Goal: Information Seeking & Learning: Learn about a topic

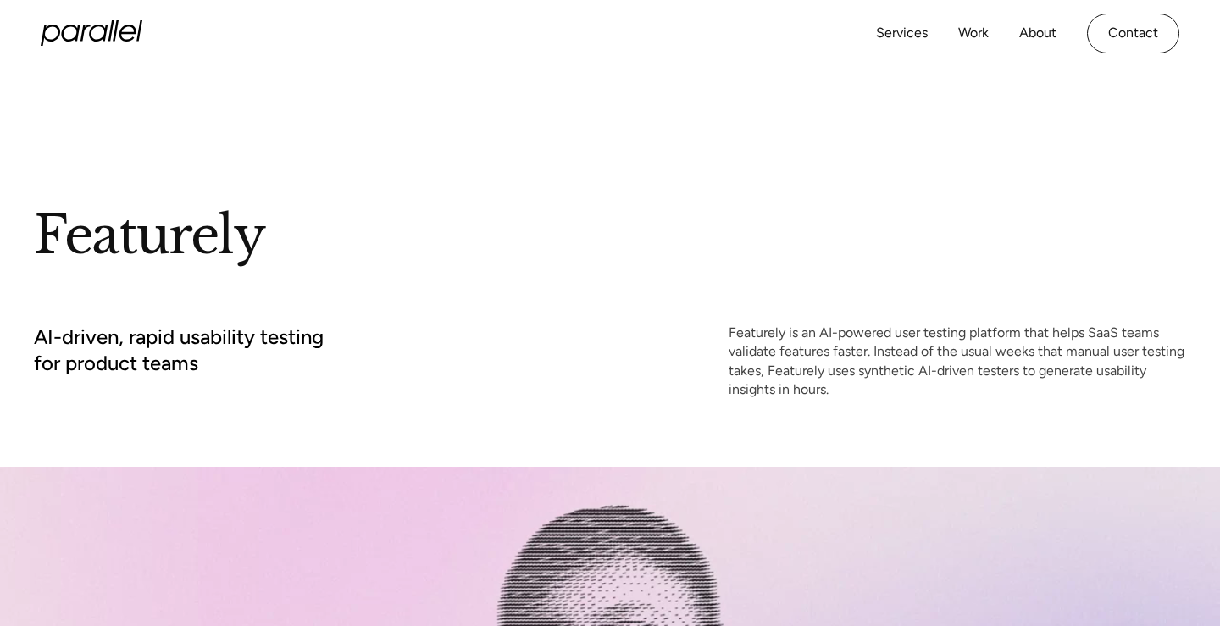
click at [112, 34] on icon "home" at bounding box center [92, 32] width 102 height 25
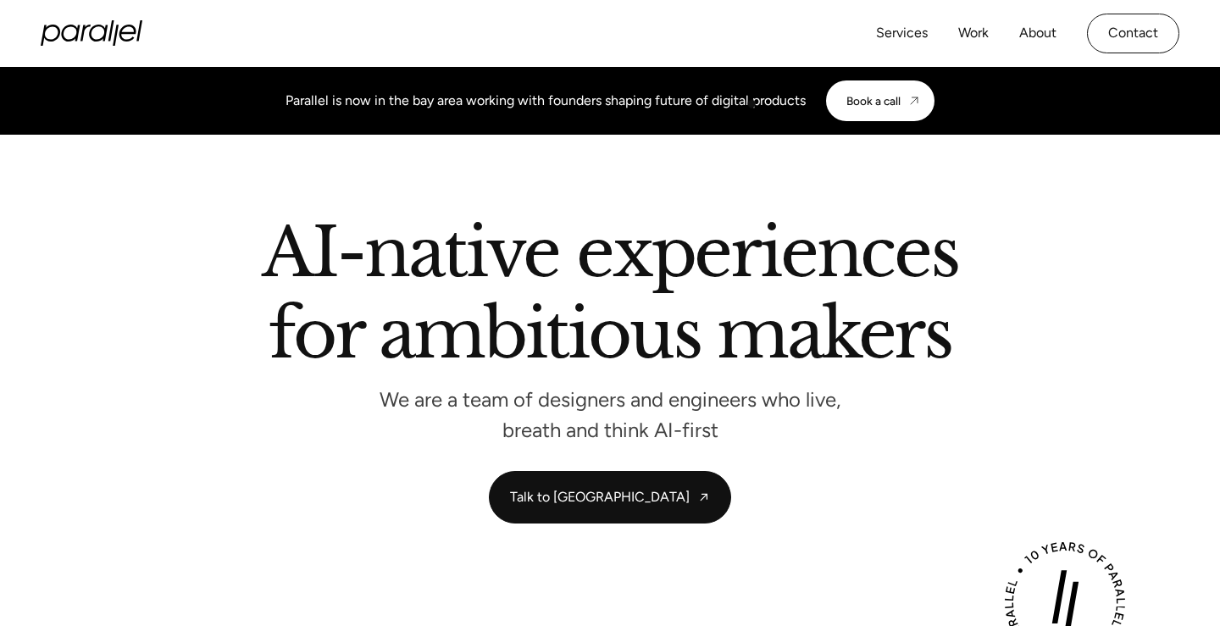
click at [725, 103] on div "Parallel is now in the bay area working with founders shaping future of digital…" at bounding box center [546, 101] width 520 height 20
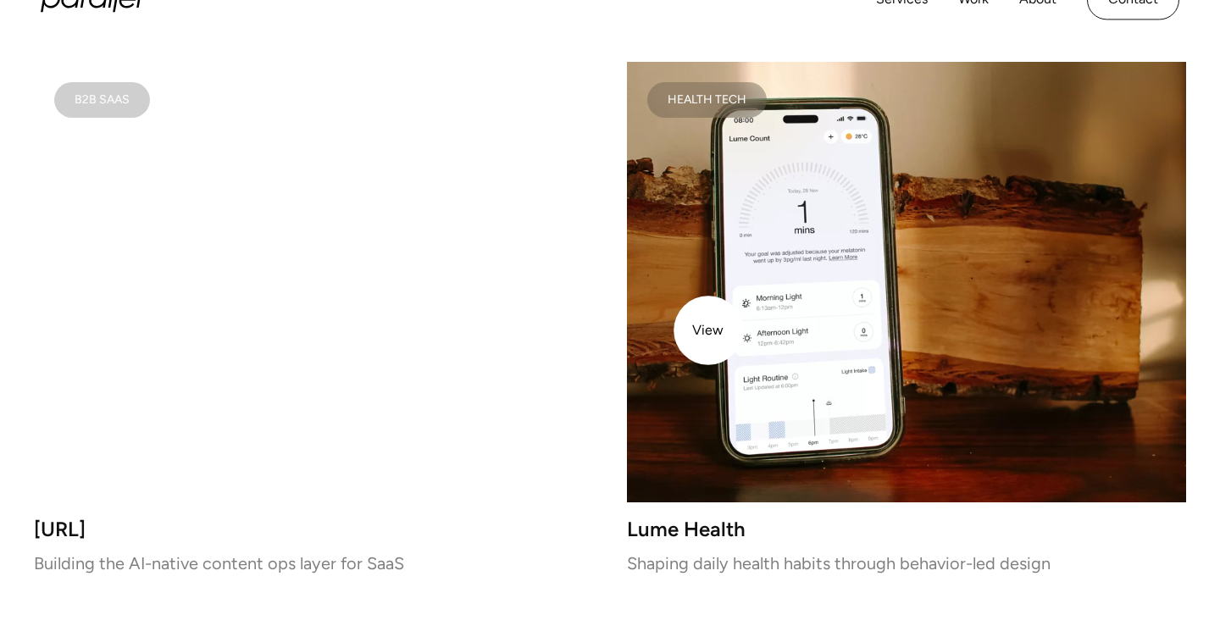
scroll to position [2862, 0]
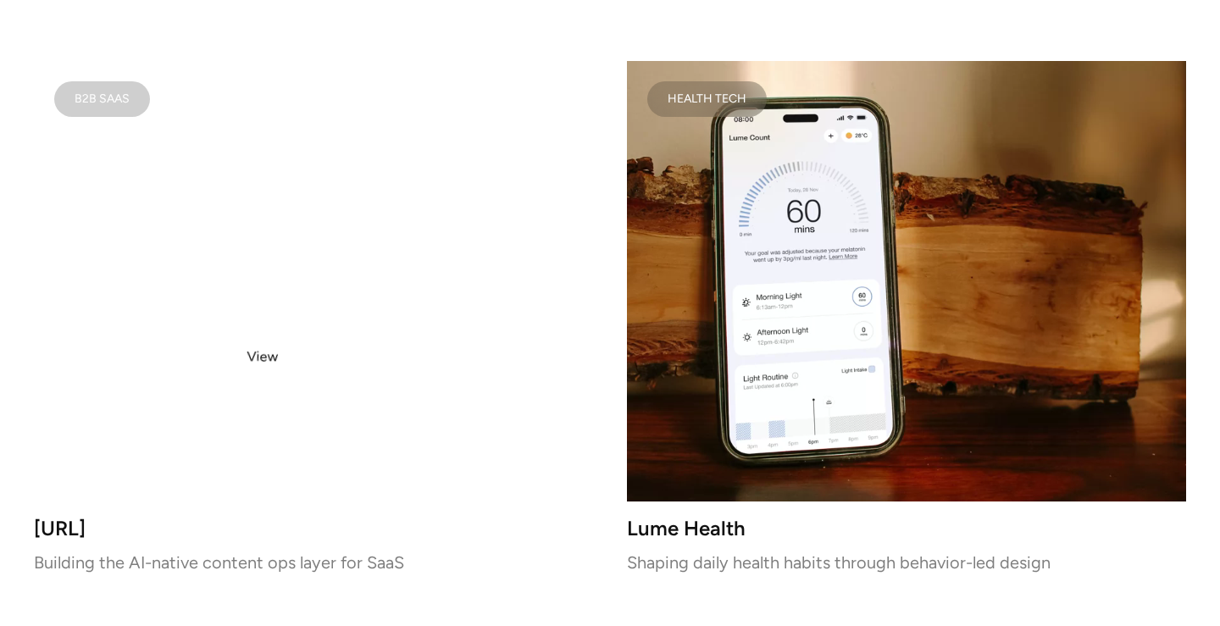
click at [263, 357] on video at bounding box center [313, 281] width 559 height 441
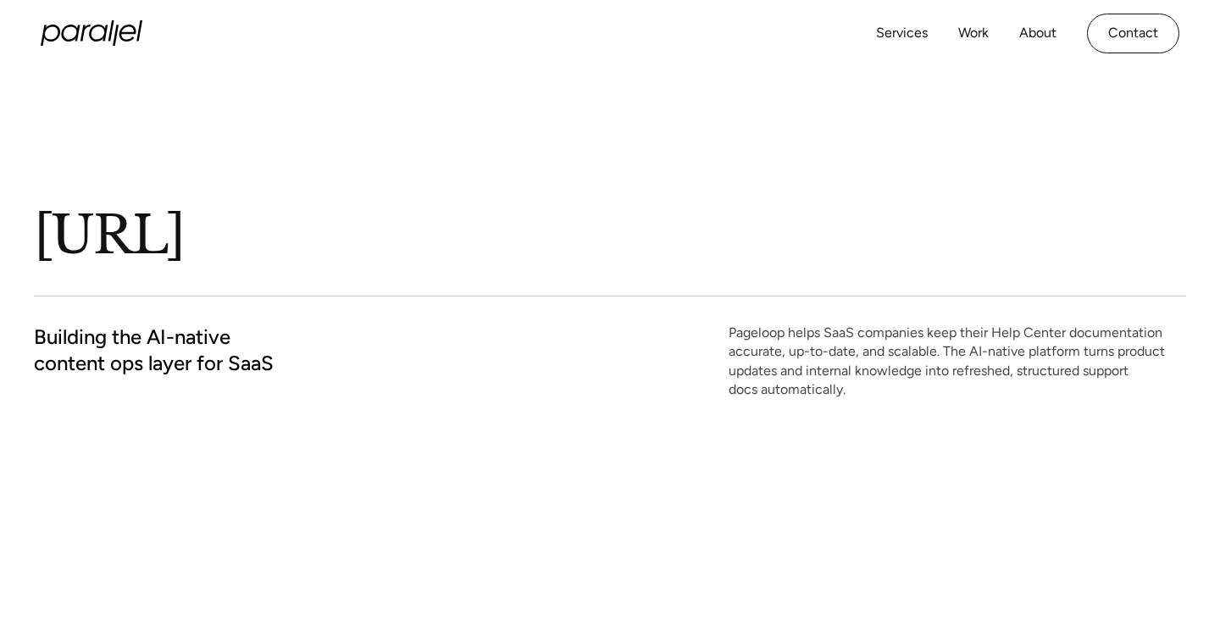
click at [256, 224] on h1 "Pageloop.ai" at bounding box center [373, 236] width 678 height 66
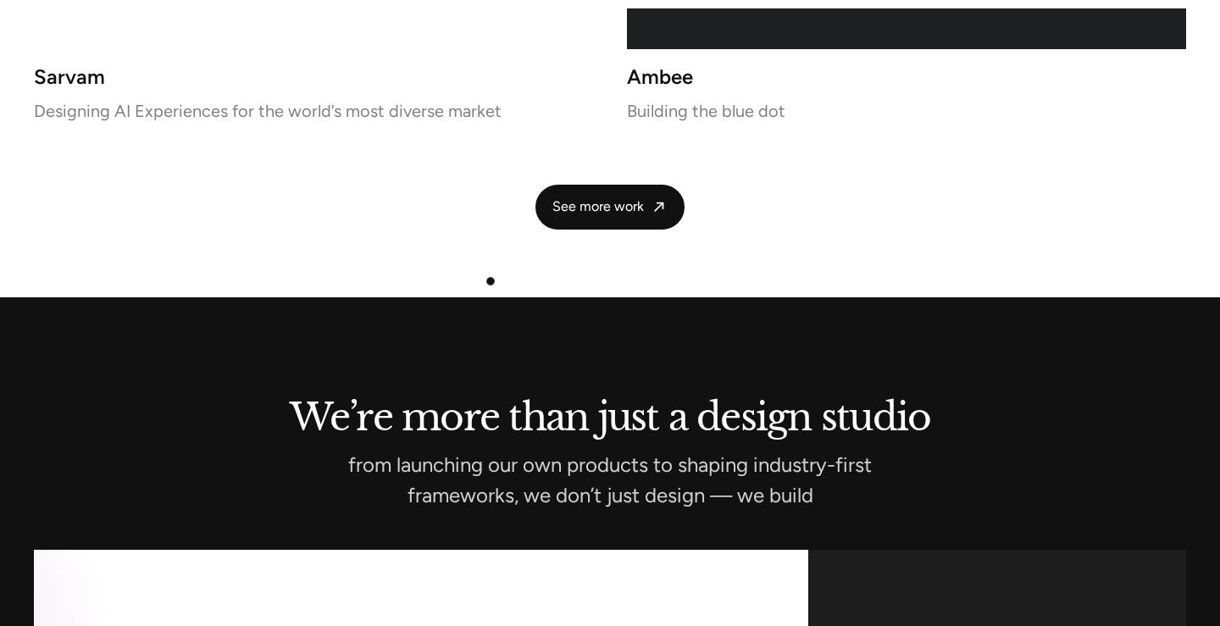
scroll to position [3889, 0]
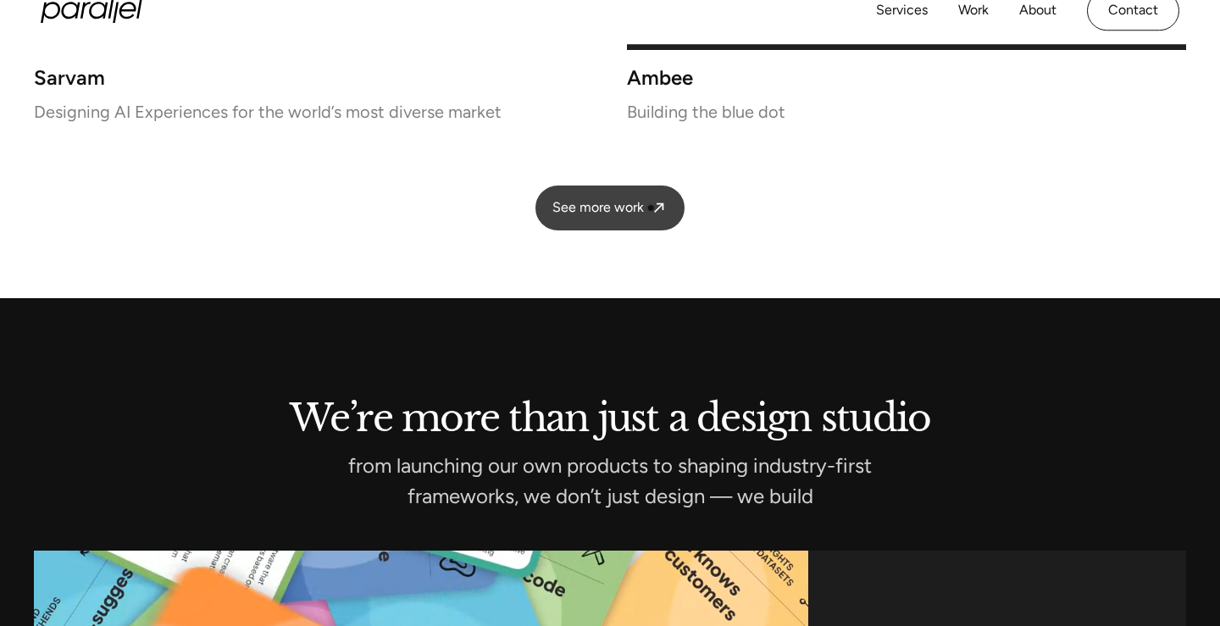
click at [662, 203] on icon at bounding box center [658, 207] width 9 height 9
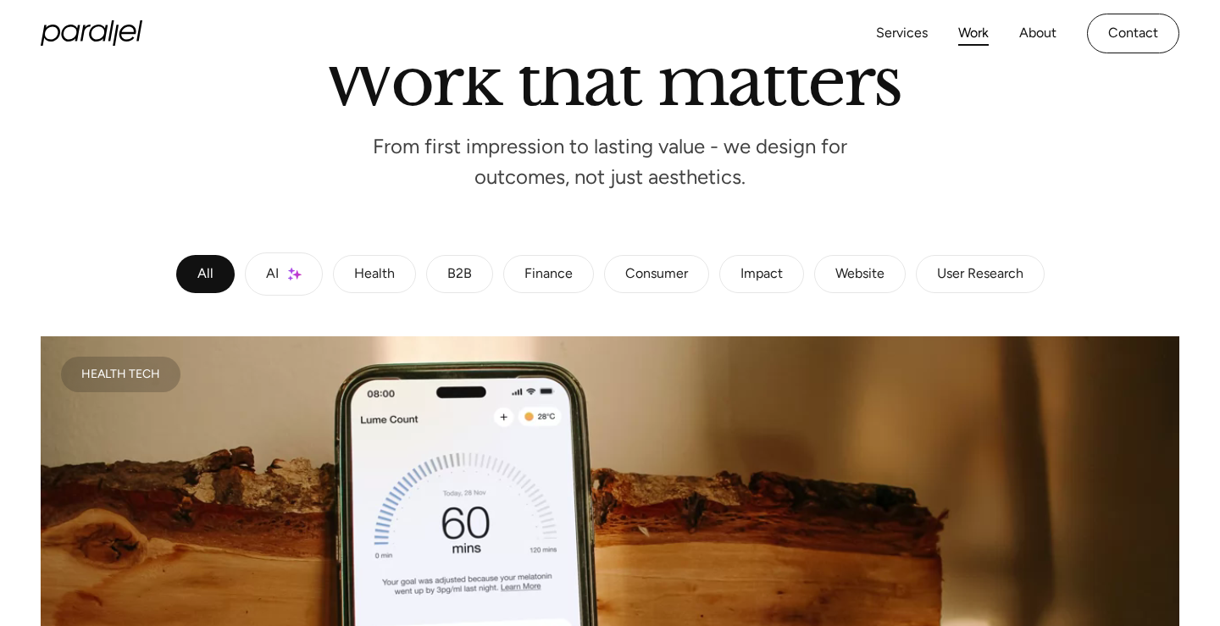
scroll to position [160, 0]
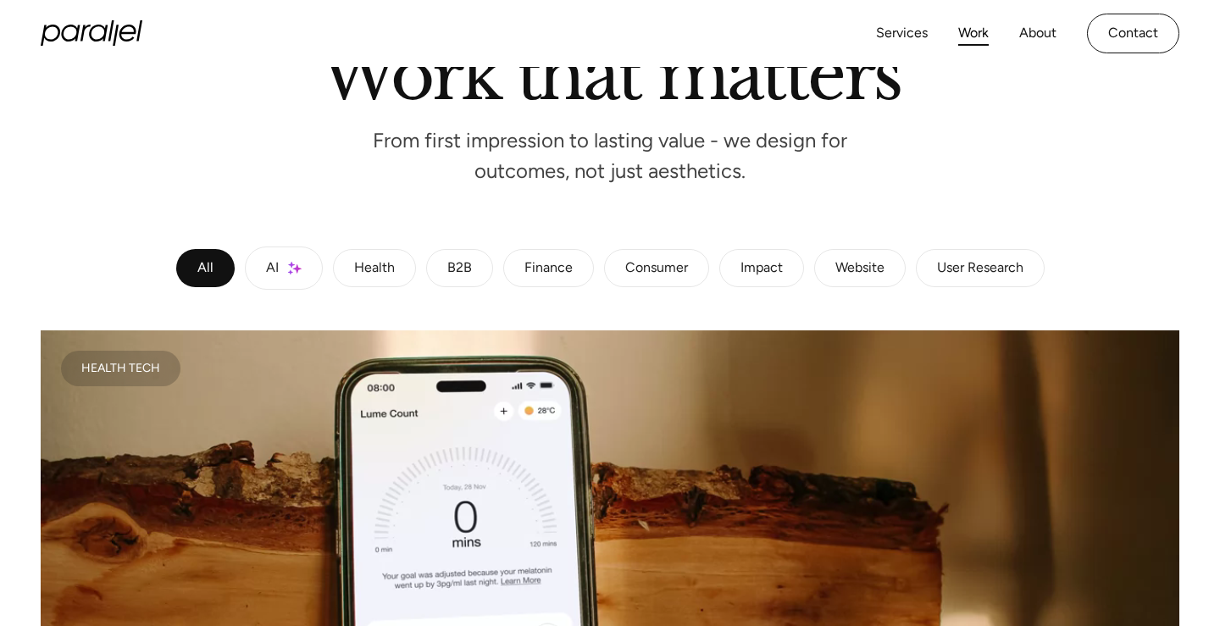
click at [308, 271] on link "AI" at bounding box center [284, 268] width 78 height 43
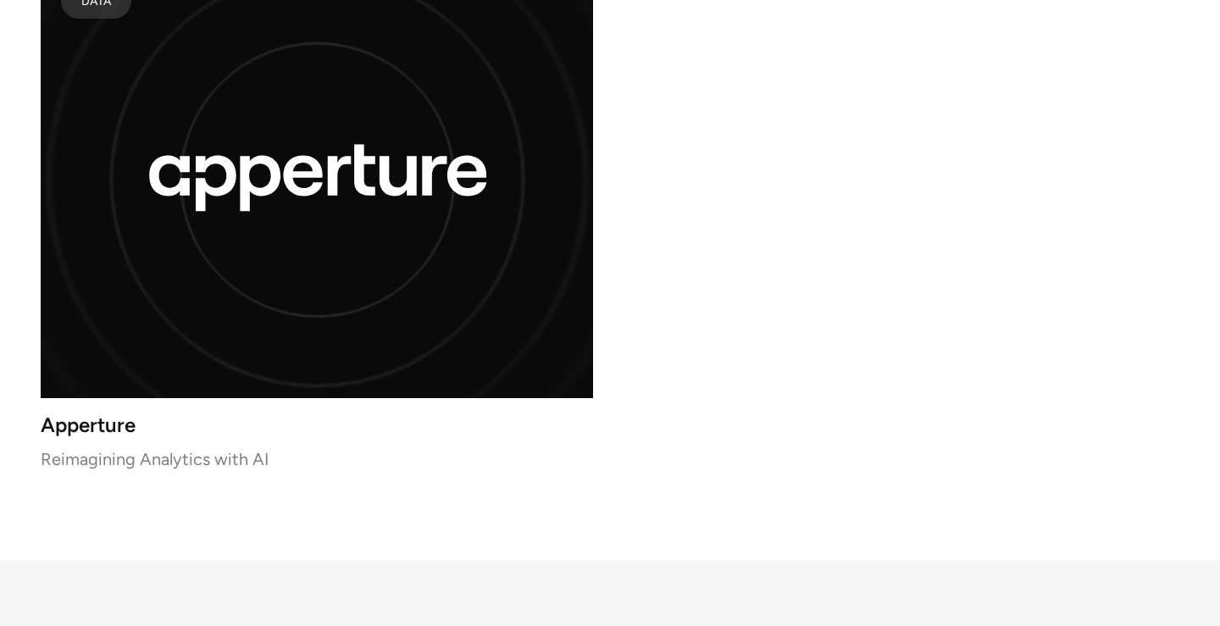
scroll to position [3516, 0]
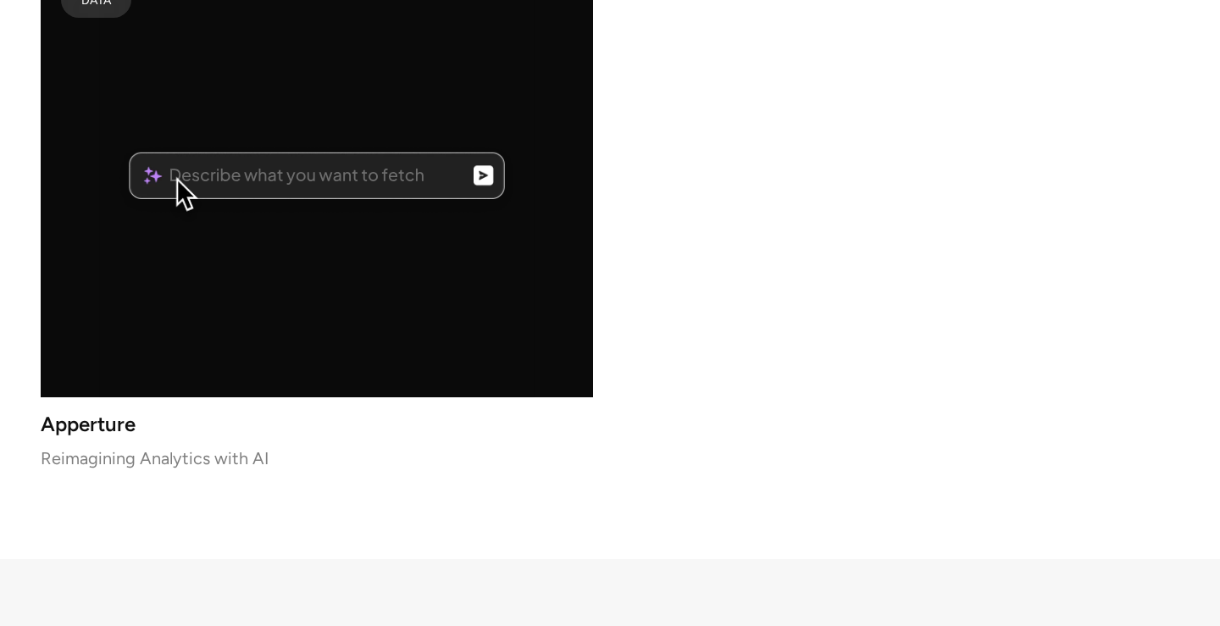
click at [414, 301] on icon "lottie-animation-container" at bounding box center [342, 213] width 524 height 555
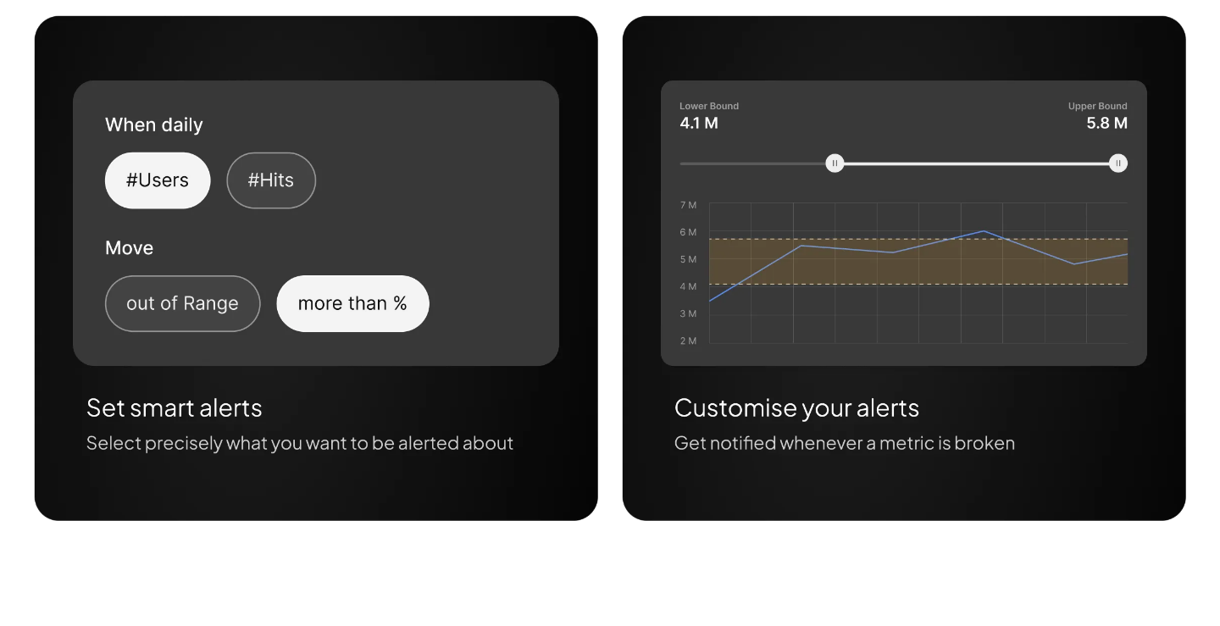
scroll to position [5728, 0]
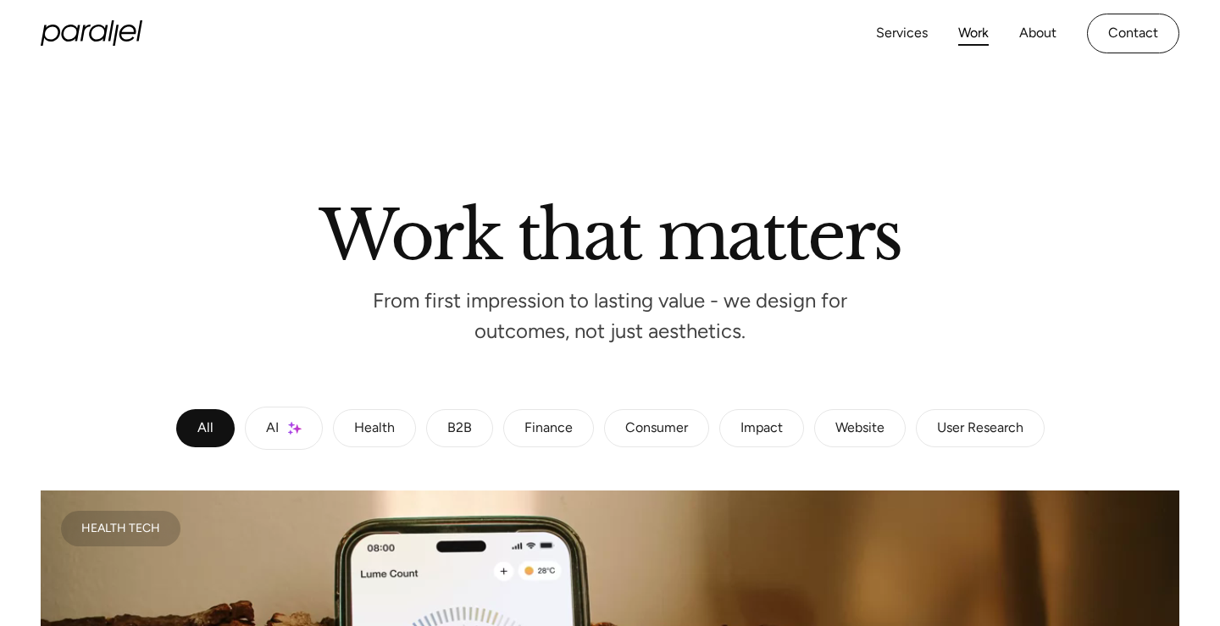
click at [839, 424] on div "Website" at bounding box center [860, 429] width 49 height 10
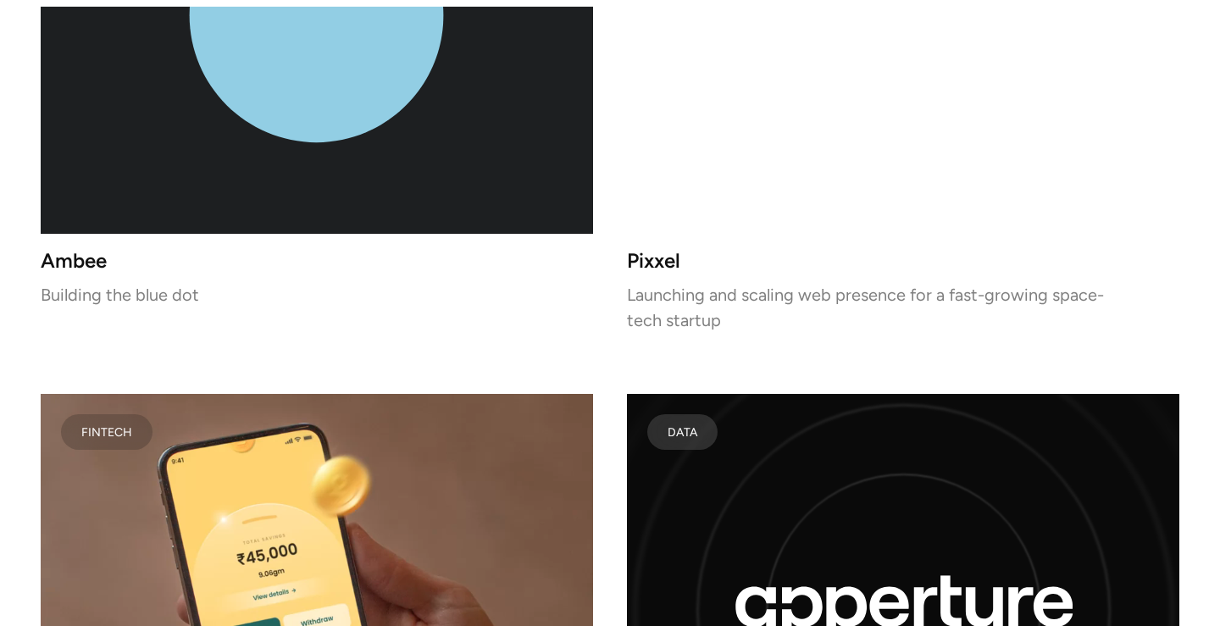
scroll to position [713, 0]
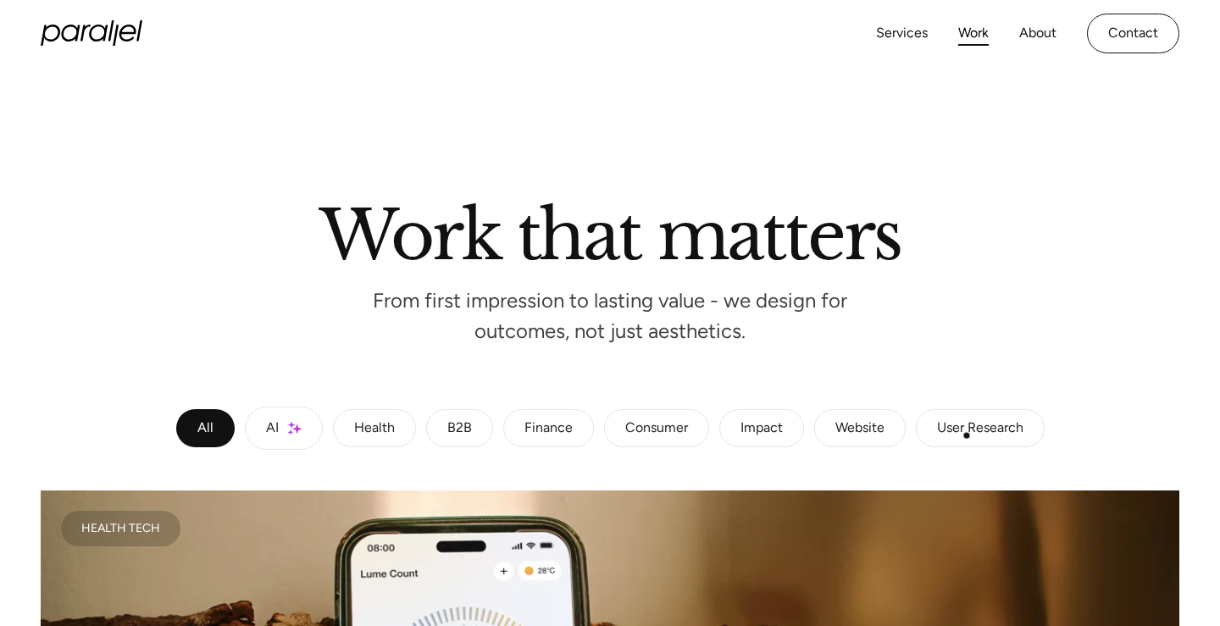
click at [967, 434] on div "User Research" at bounding box center [980, 429] width 86 height 10
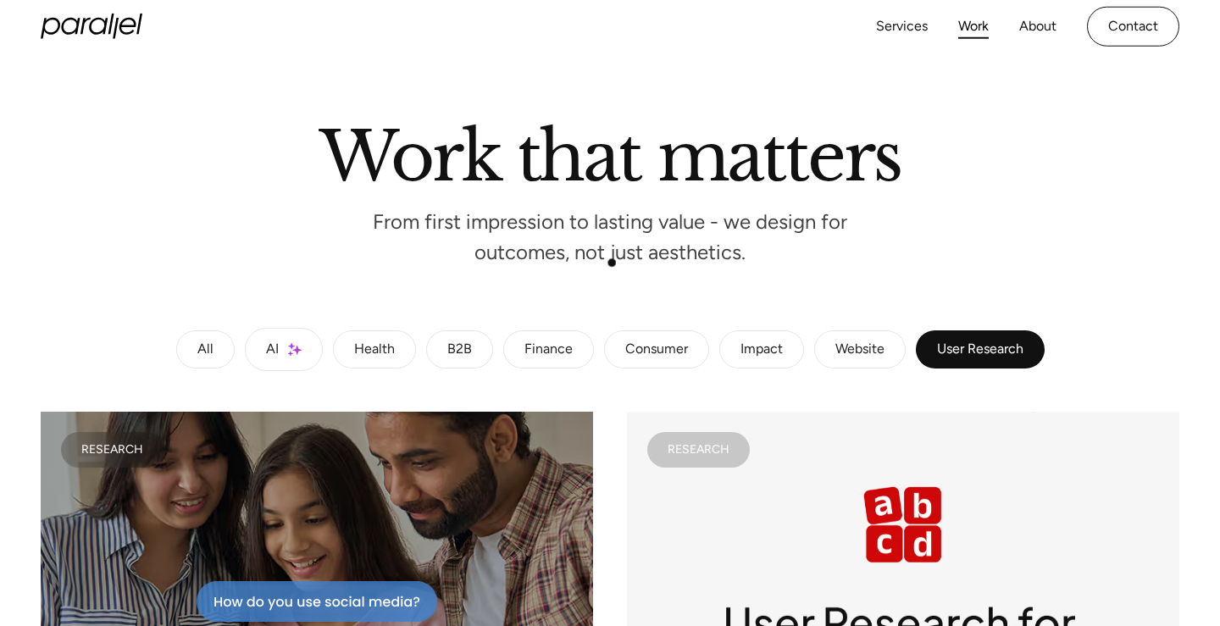
scroll to position [64, 0]
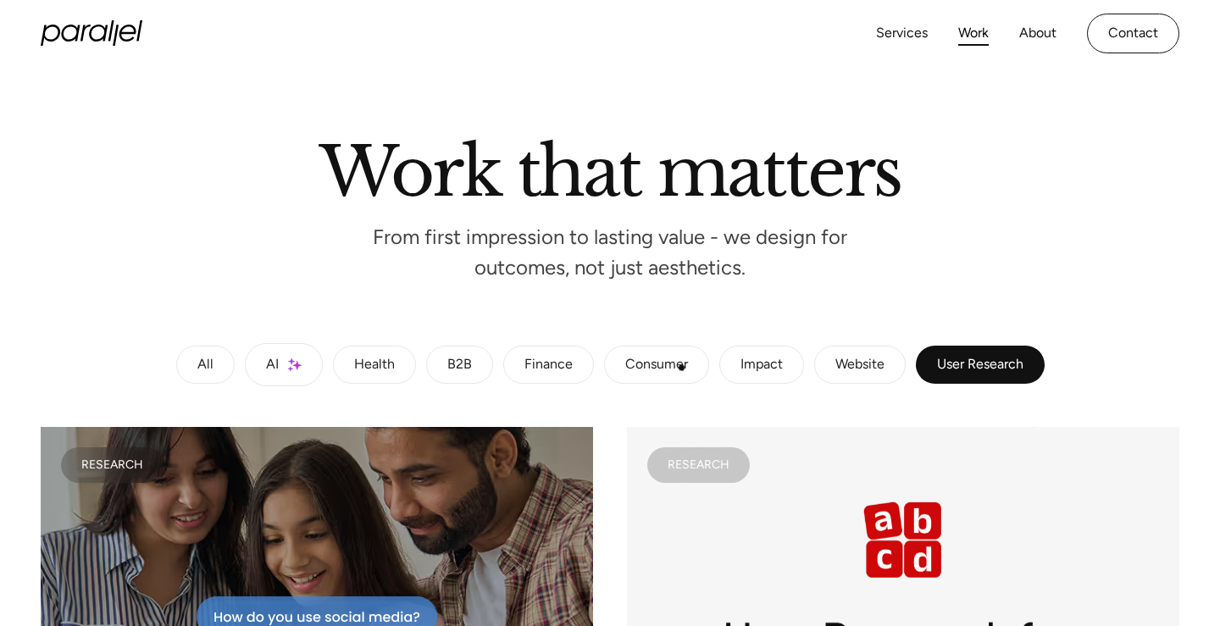
click at [685, 369] on div "Consumer" at bounding box center [656, 365] width 63 height 10
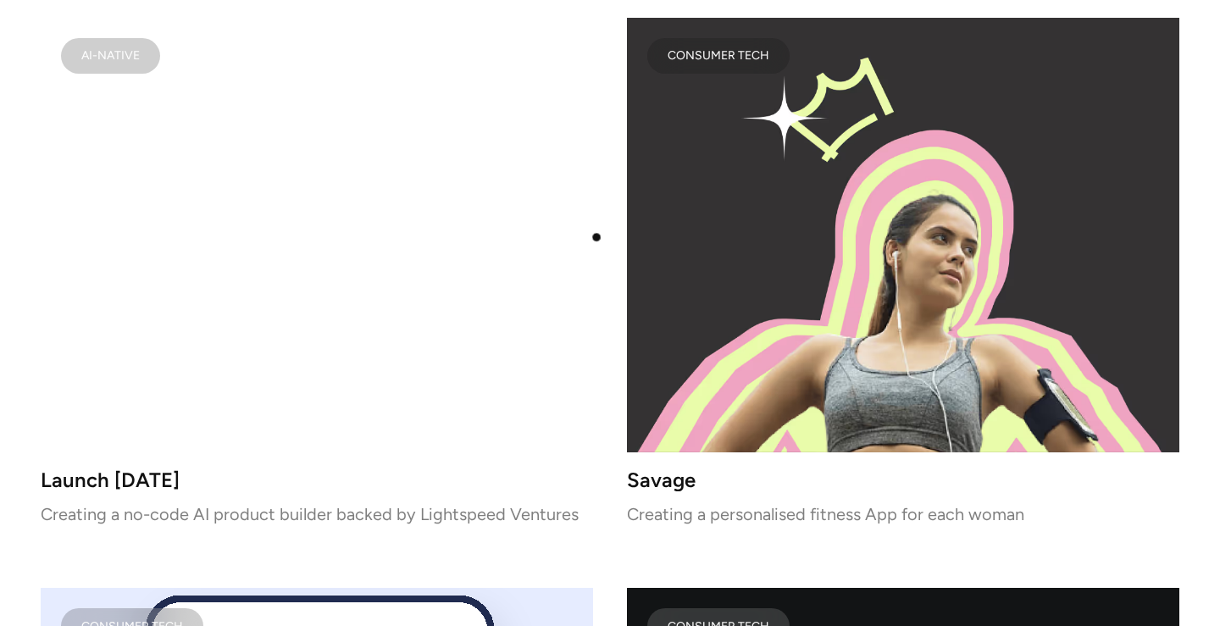
scroll to position [1618, 0]
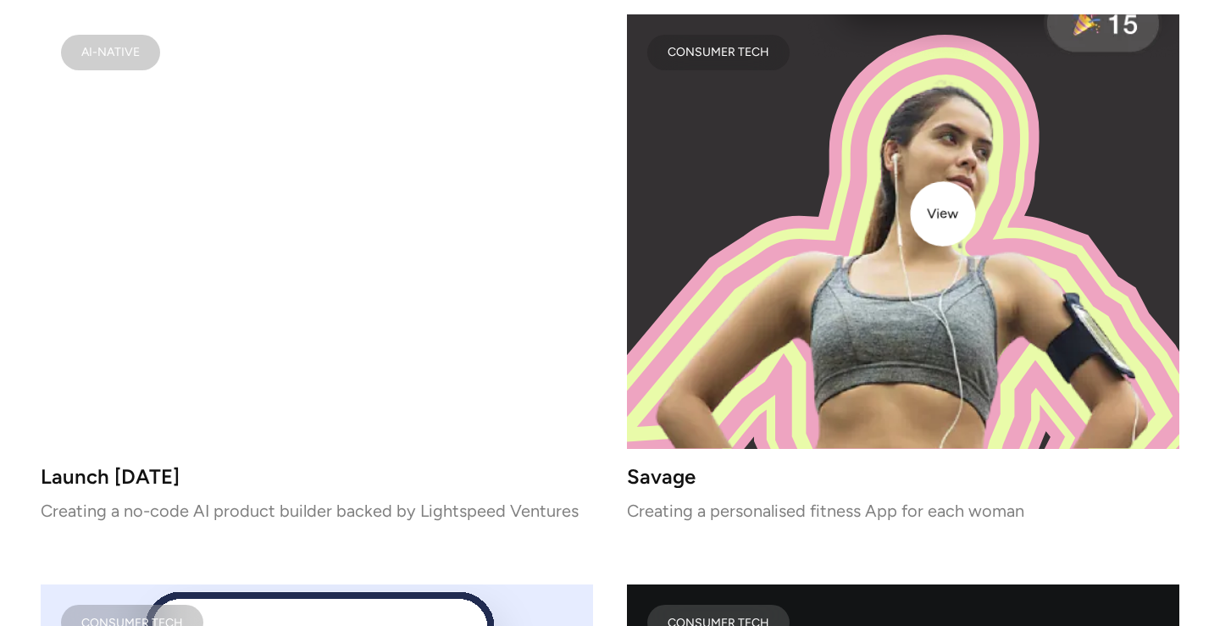
click at [946, 214] on image at bounding box center [903, 259] width 525 height 379
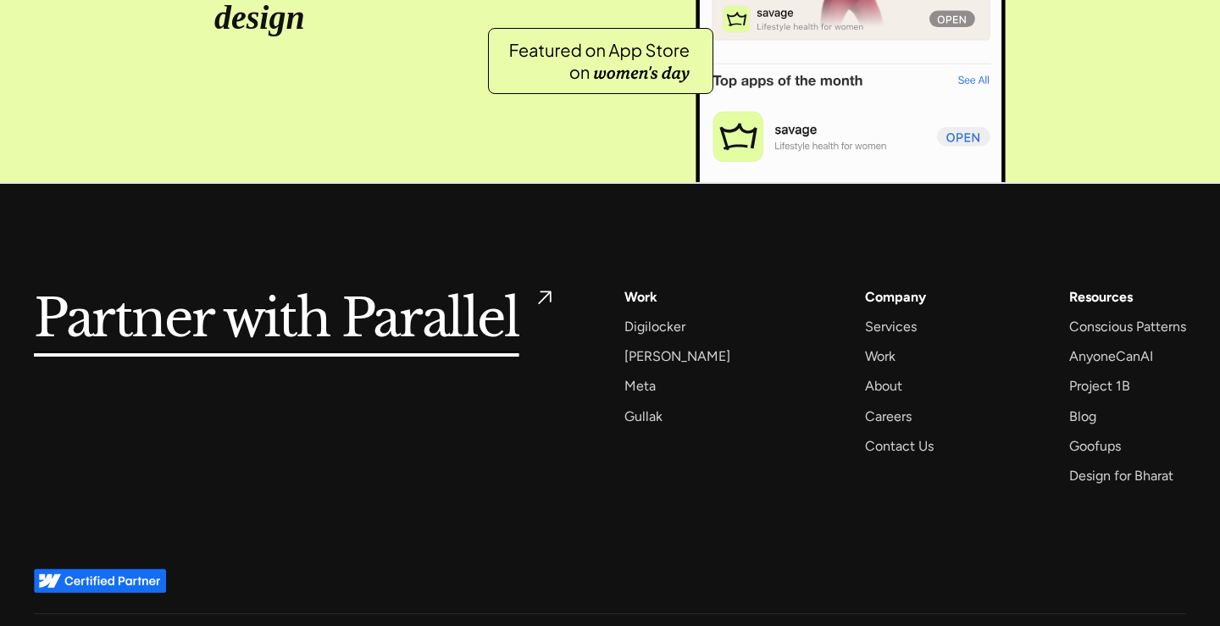
scroll to position [7002, 0]
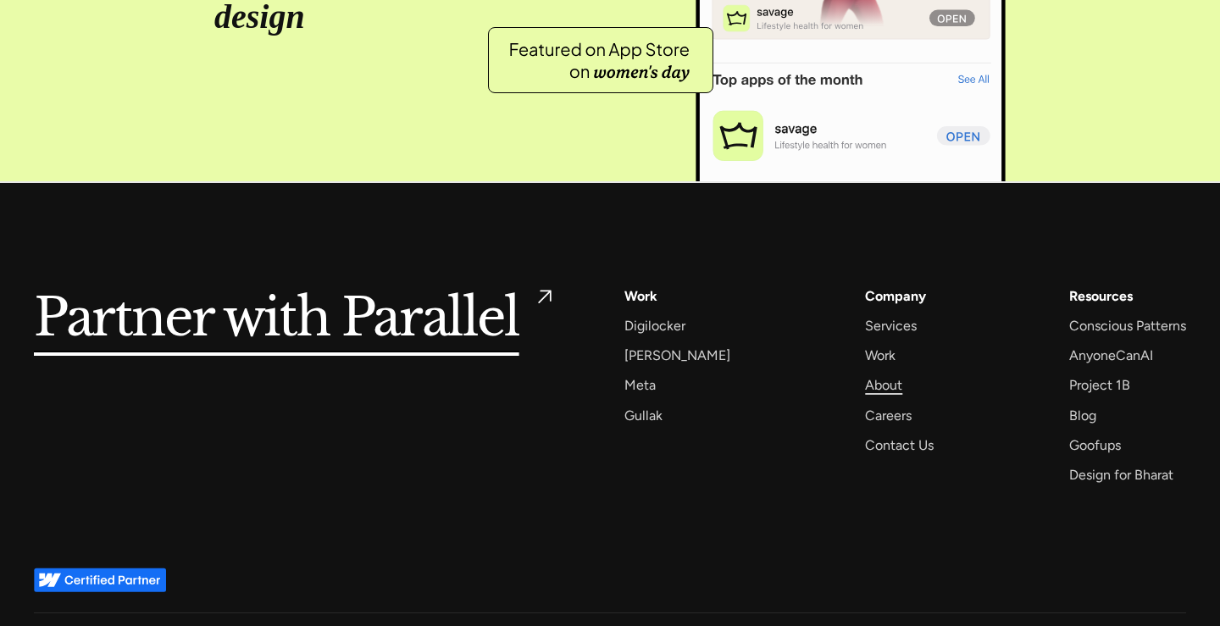
click at [872, 395] on div "About" at bounding box center [883, 385] width 37 height 23
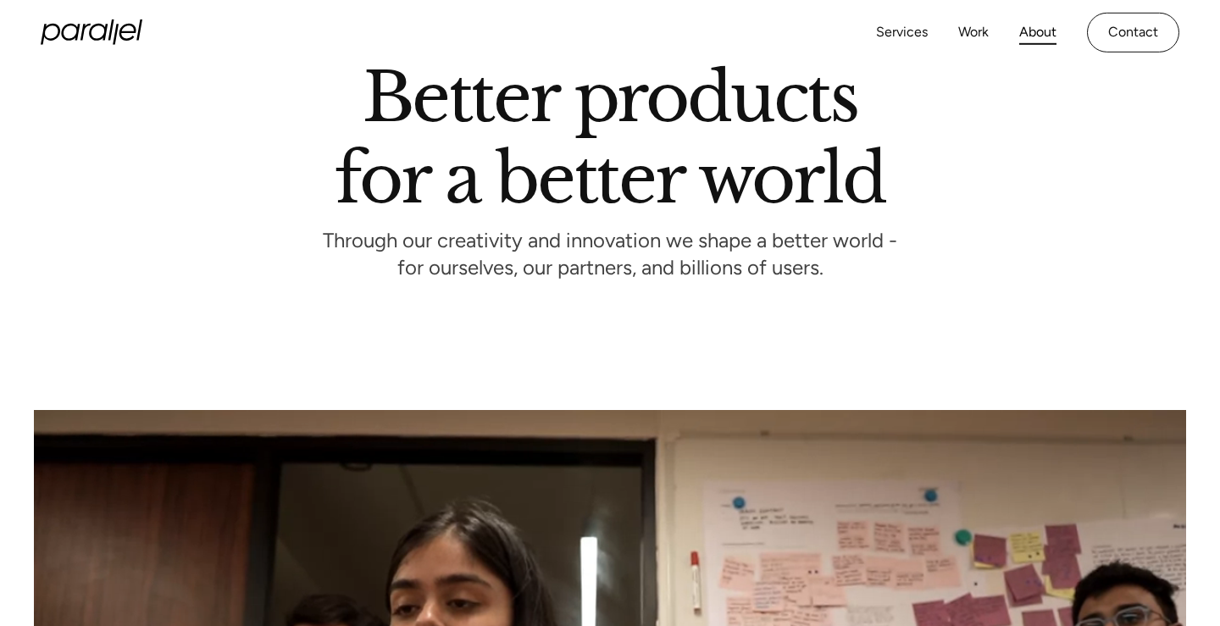
scroll to position [91, 0]
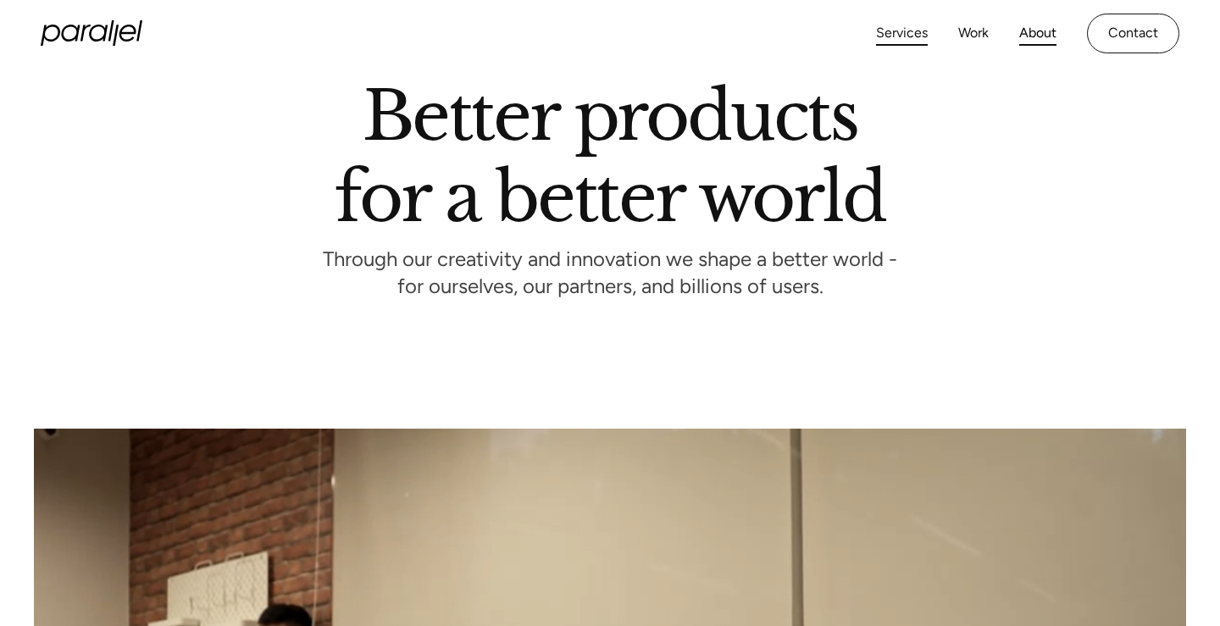
click at [920, 34] on link "Services" at bounding box center [902, 33] width 52 height 25
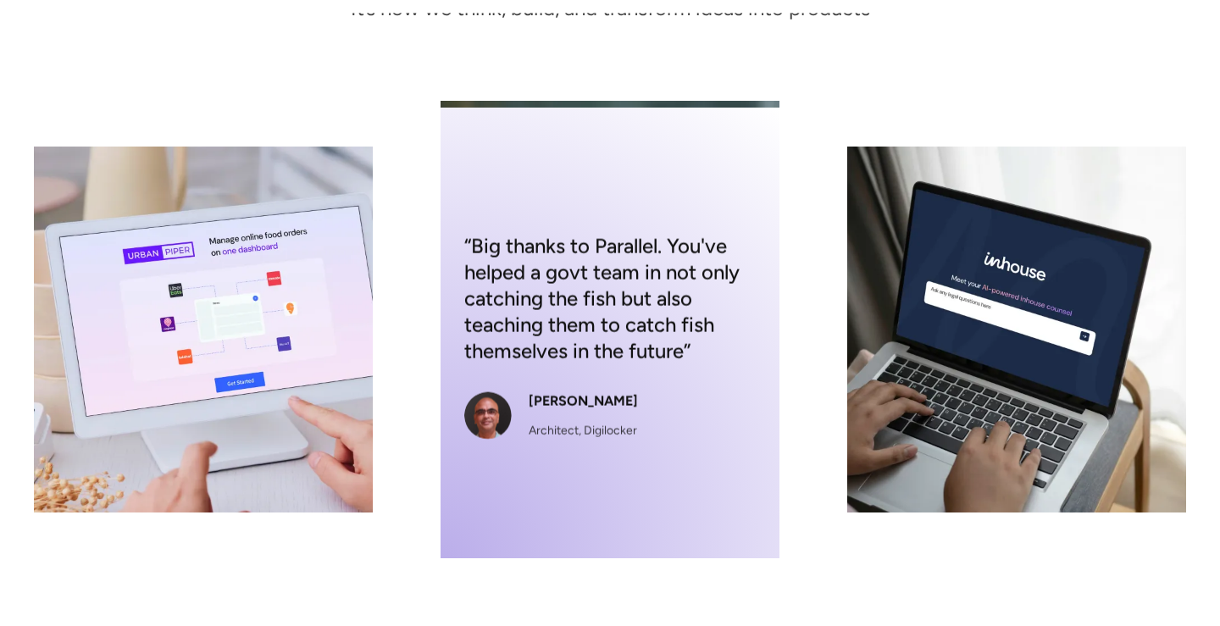
scroll to position [330, 0]
